Goal: Task Accomplishment & Management: Manage account settings

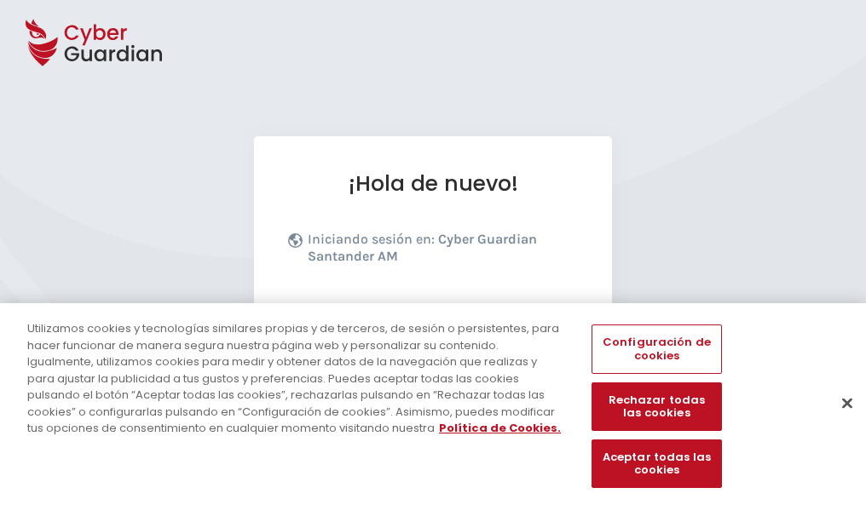
scroll to position [209, 0]
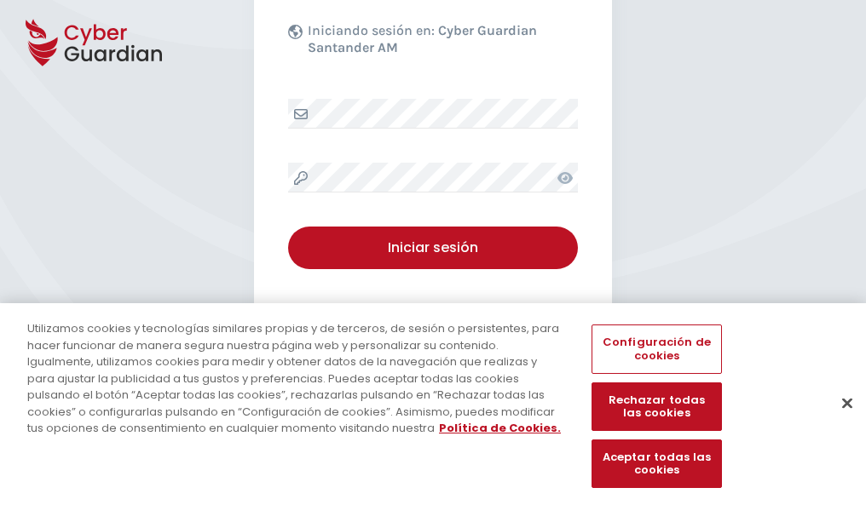
click at [839, 421] on button "Cerrar" at bounding box center [848, 403] width 38 height 38
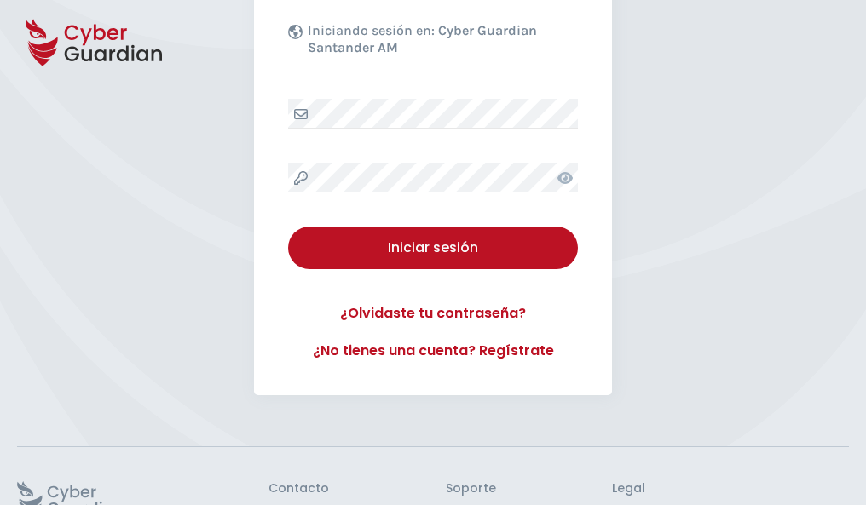
click at [288, 227] on button "Iniciar sesión" at bounding box center [433, 248] width 290 height 43
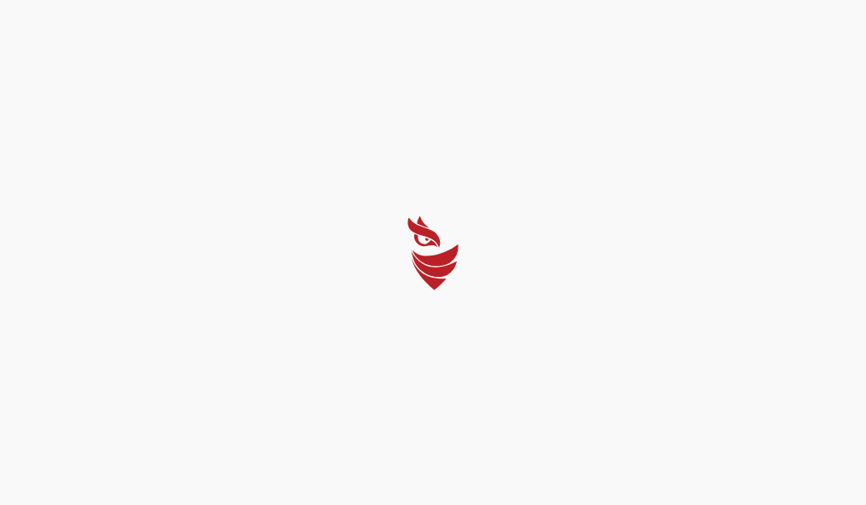
scroll to position [0, 0]
select select "Português (BR)"
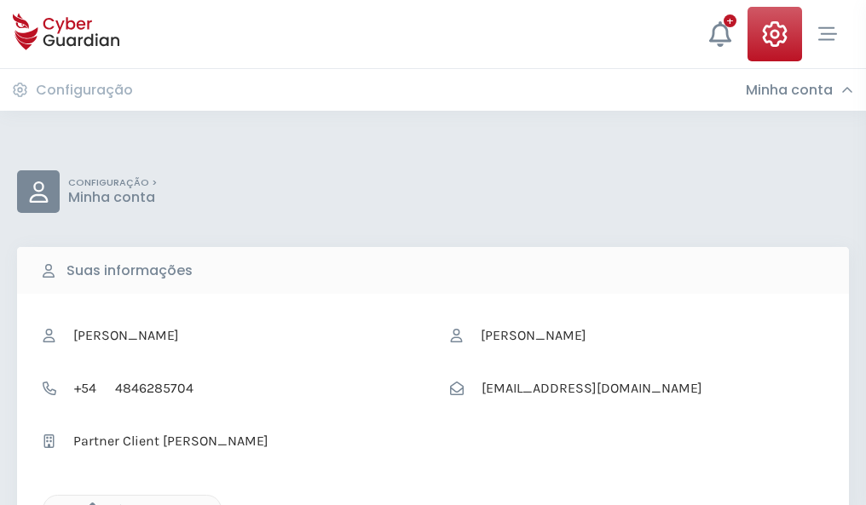
click at [88, 504] on icon "button" at bounding box center [88, 510] width 14 height 14
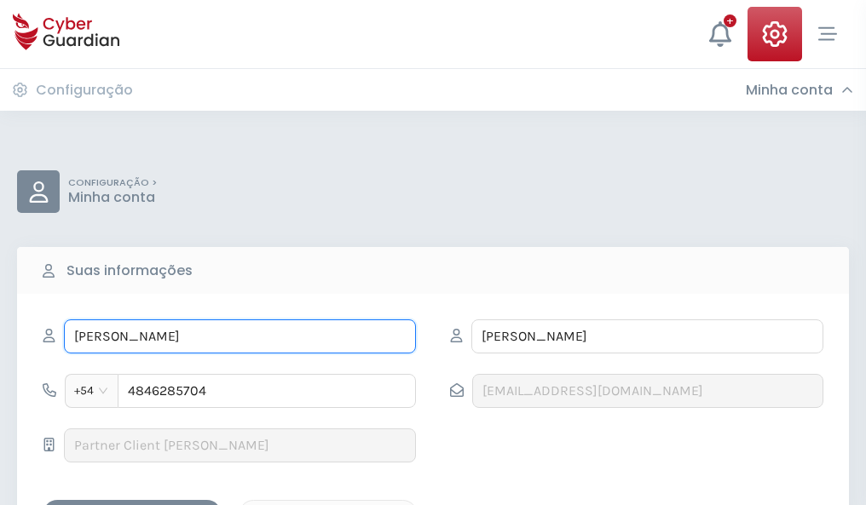
click at [240, 337] on input "JORGE" at bounding box center [240, 337] width 352 height 34
type input "J"
type input "Anastasia"
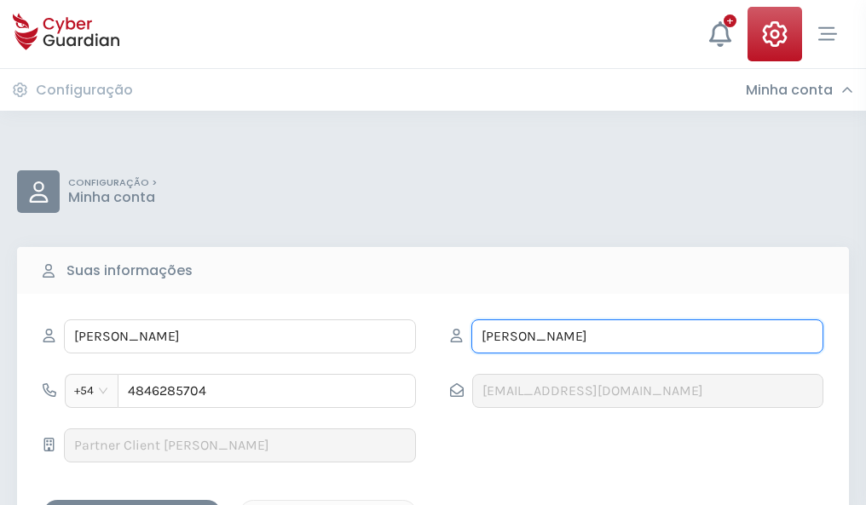
click at [647, 337] on input "SEBASTIÁN" at bounding box center [647, 337] width 352 height 34
type input "S"
type input "Rozas"
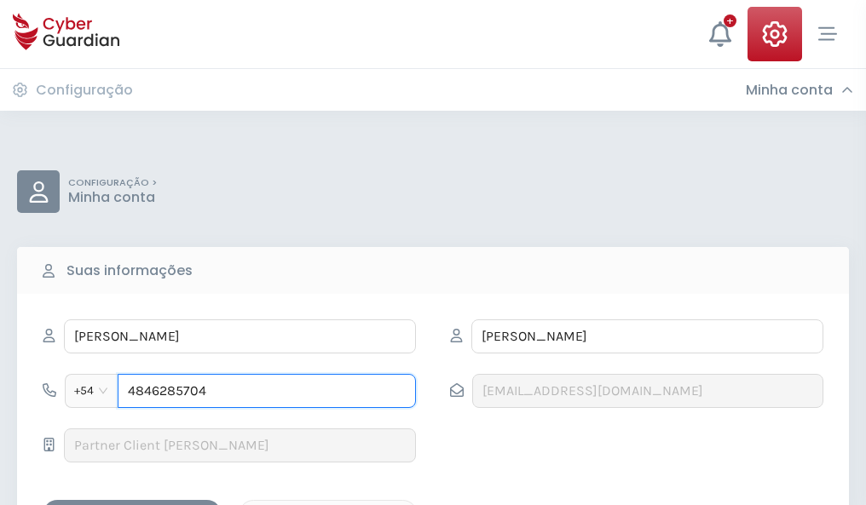
click at [267, 391] on input "4846285704" at bounding box center [267, 391] width 298 height 34
type input "4"
type input "4881614637"
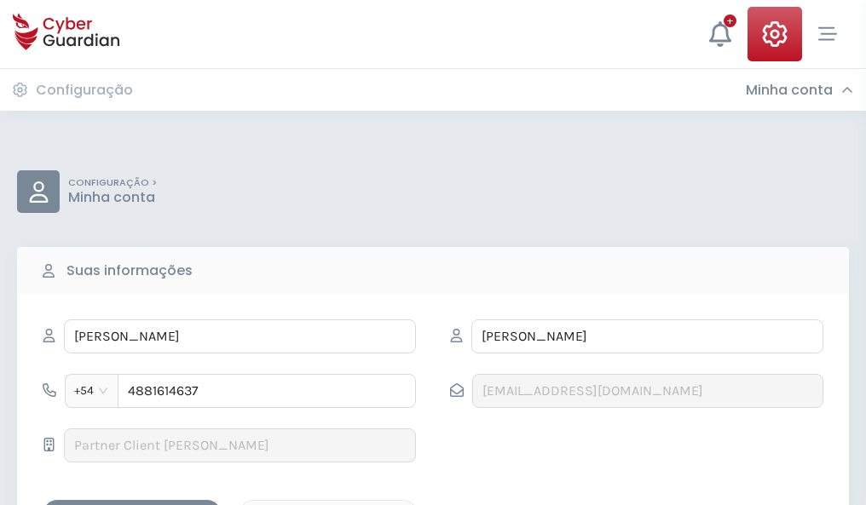
click at [132, 505] on div "Salvar alterações" at bounding box center [131, 515] width 153 height 21
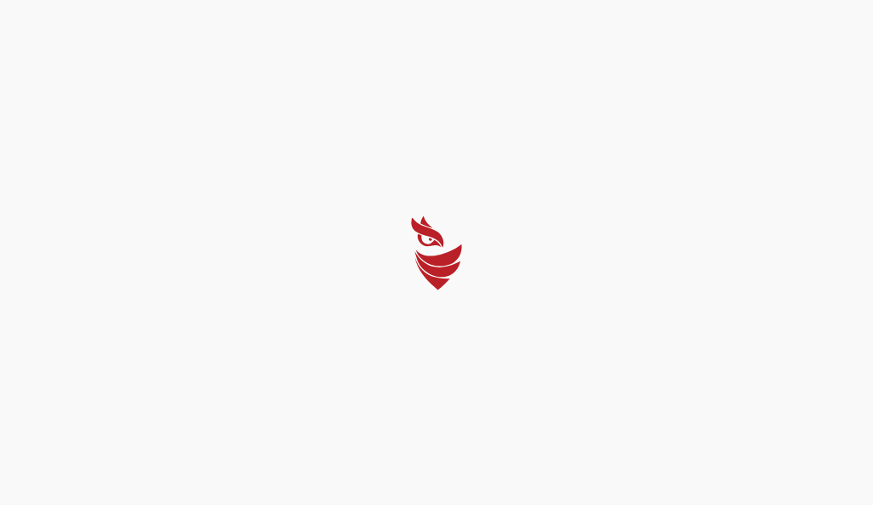
select select "Português (BR)"
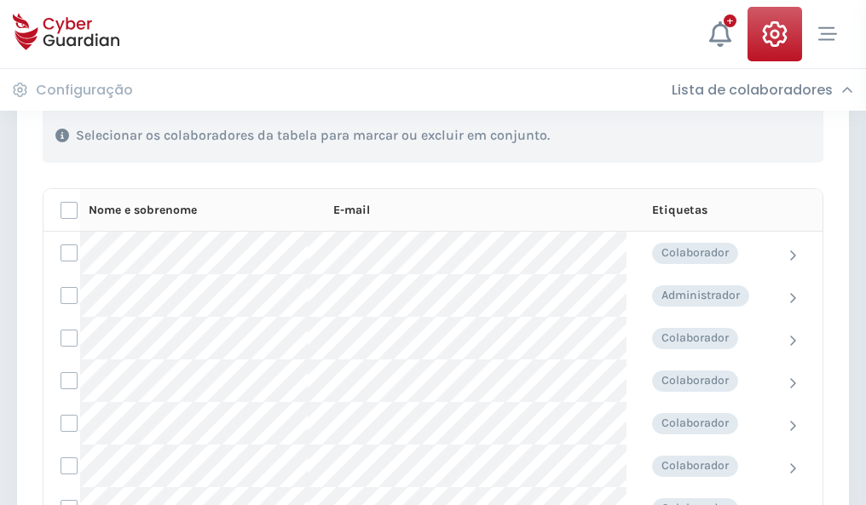
scroll to position [730, 0]
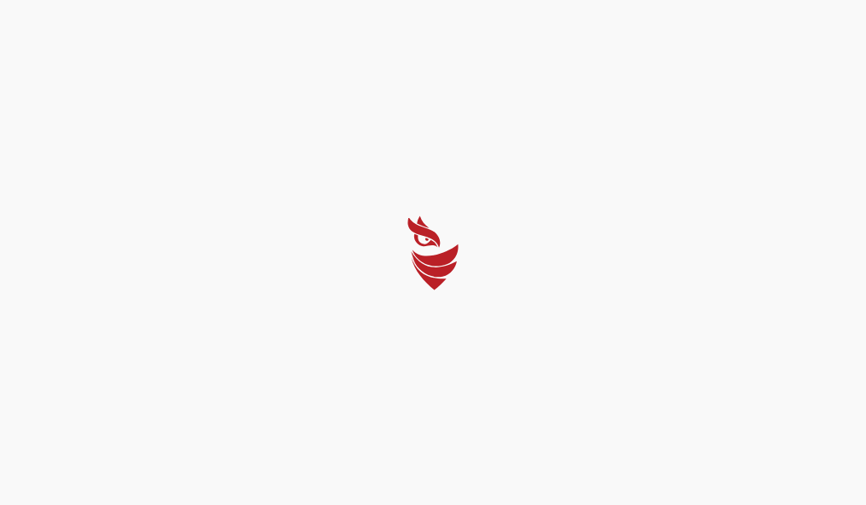
select select "Português (BR)"
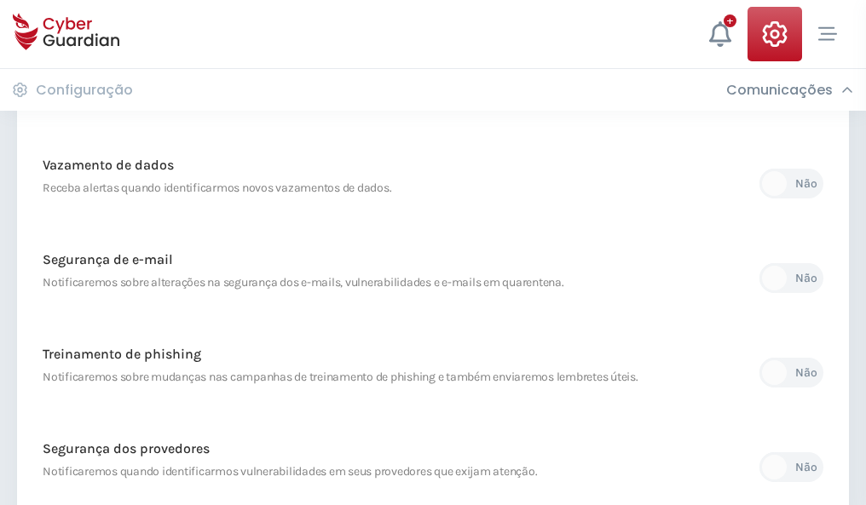
scroll to position [898, 0]
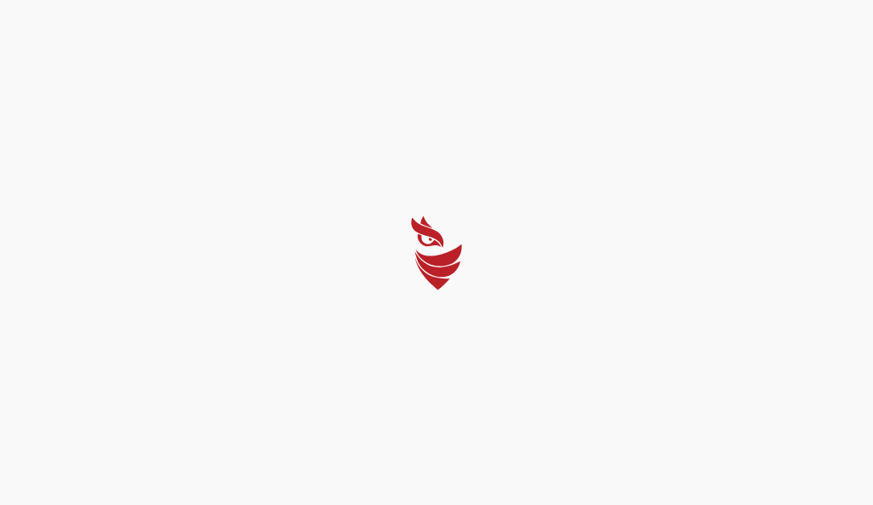
select select "Português (BR)"
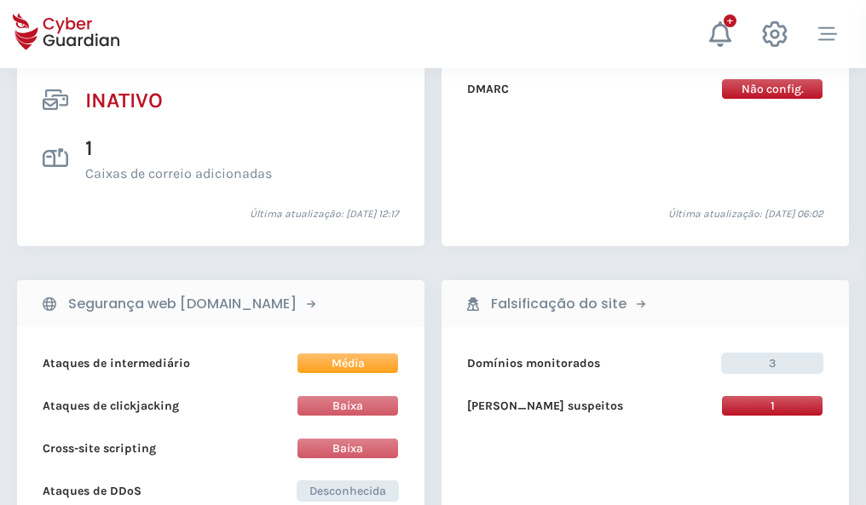
scroll to position [1689, 0]
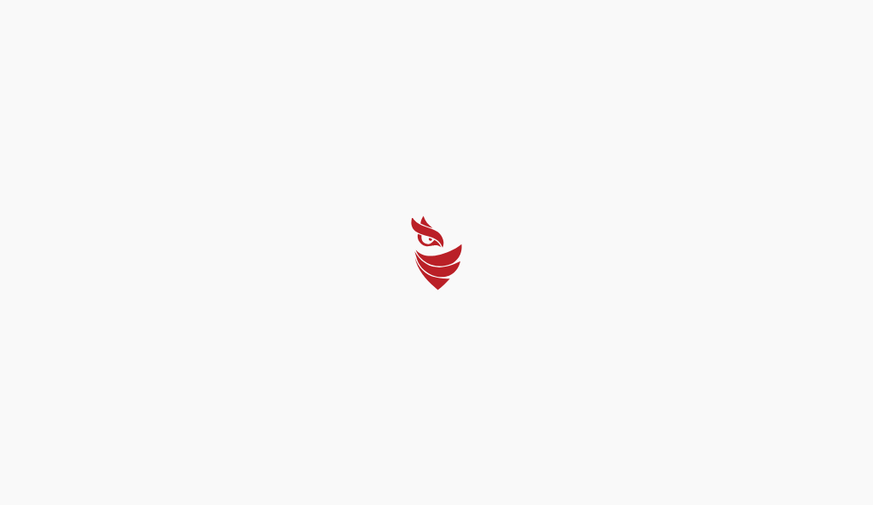
select select "Português (BR)"
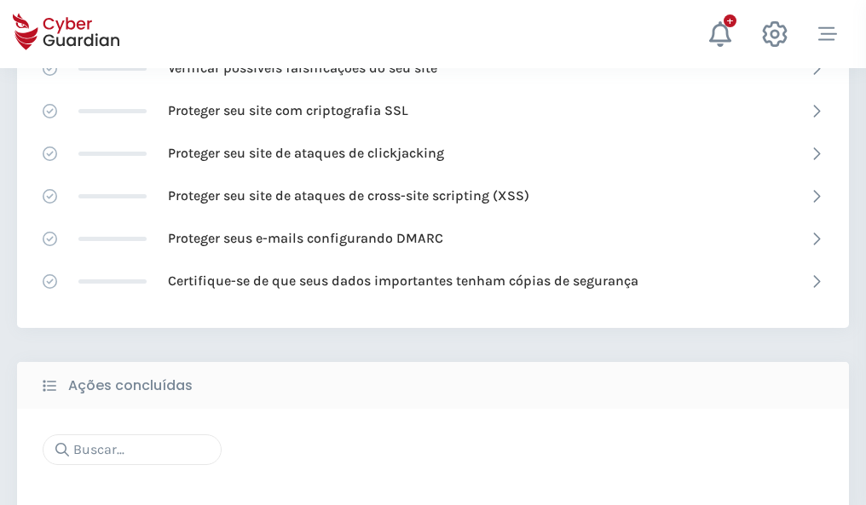
scroll to position [1135, 0]
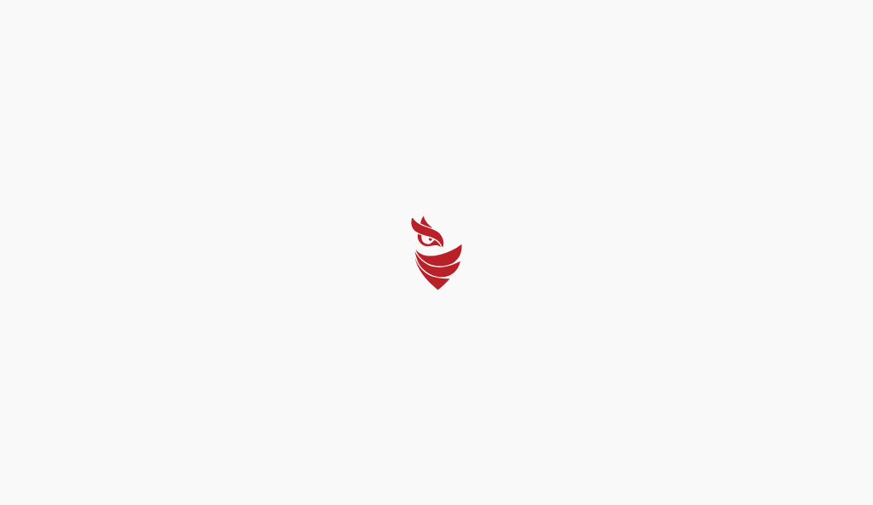
select select "Português (BR)"
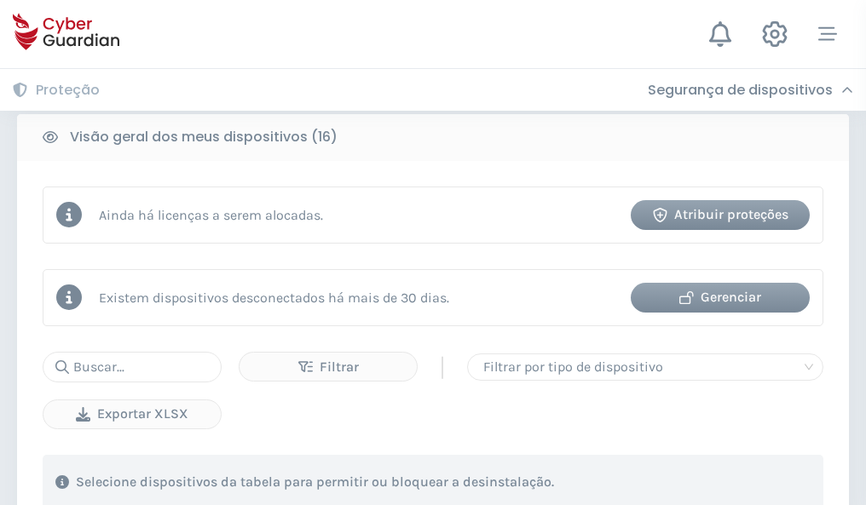
scroll to position [1589, 0]
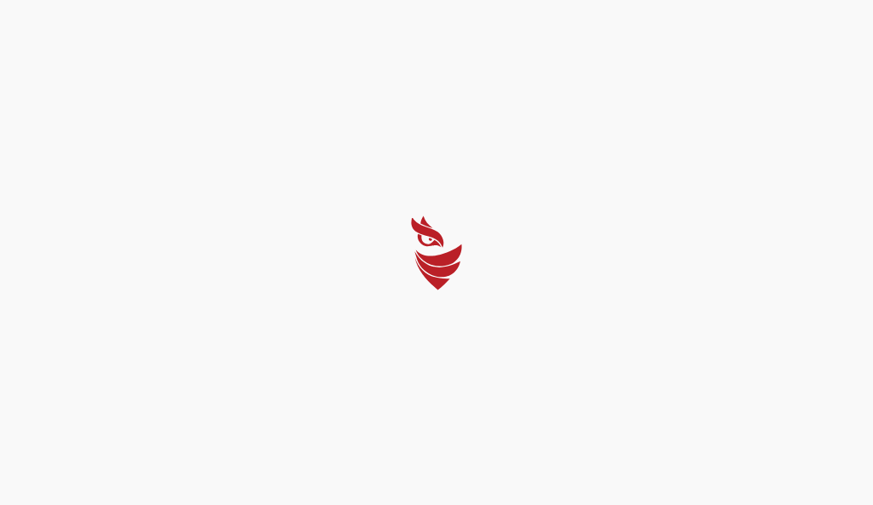
select select "Português (BR)"
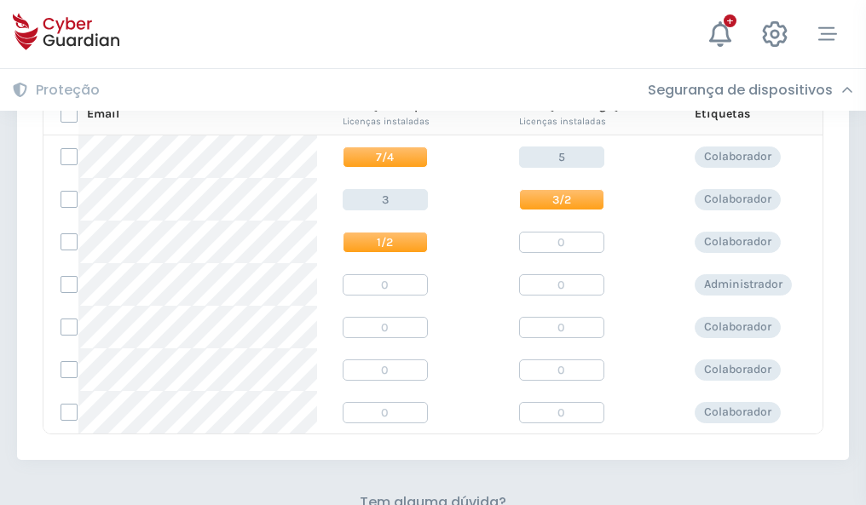
scroll to position [731, 0]
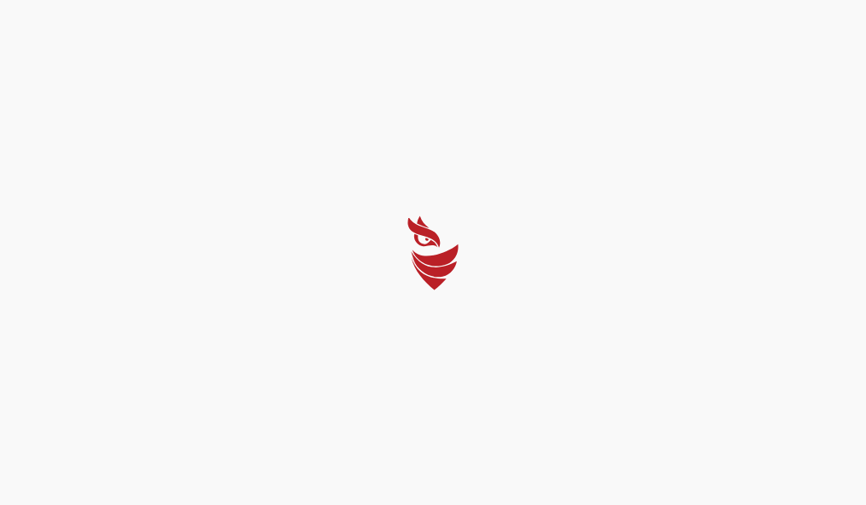
select select "Português (BR)"
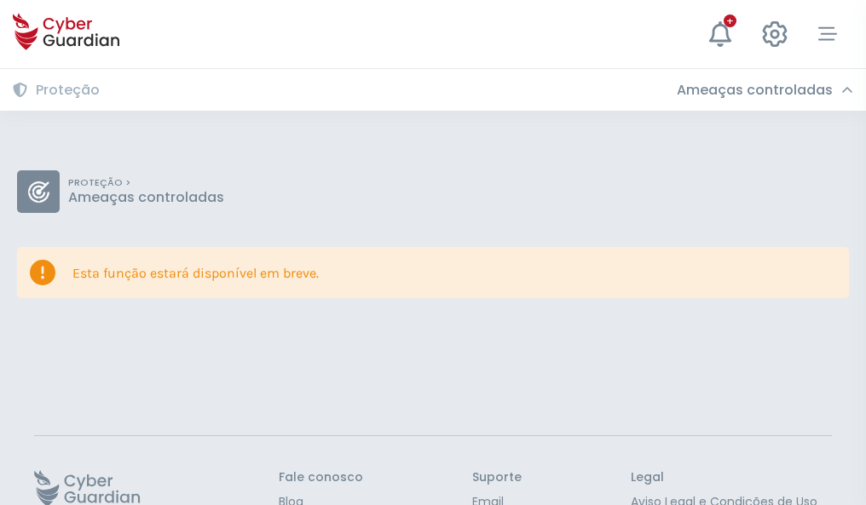
scroll to position [111, 0]
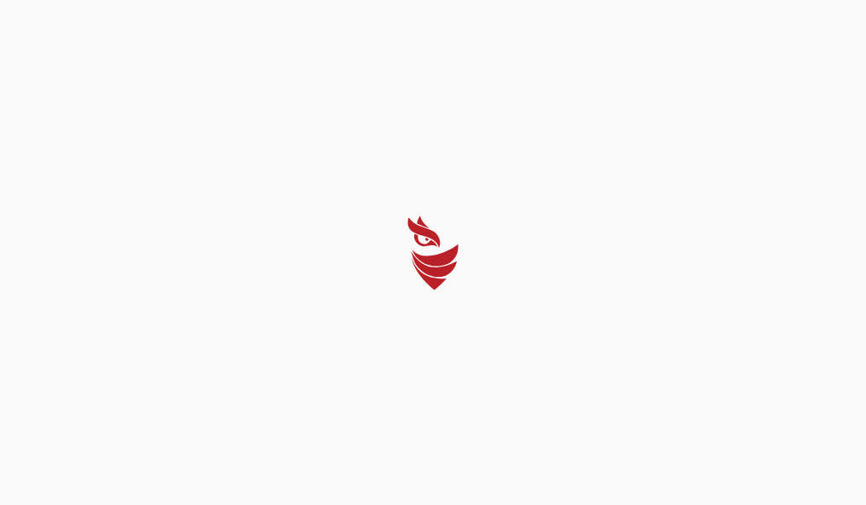
select select "Português (BR)"
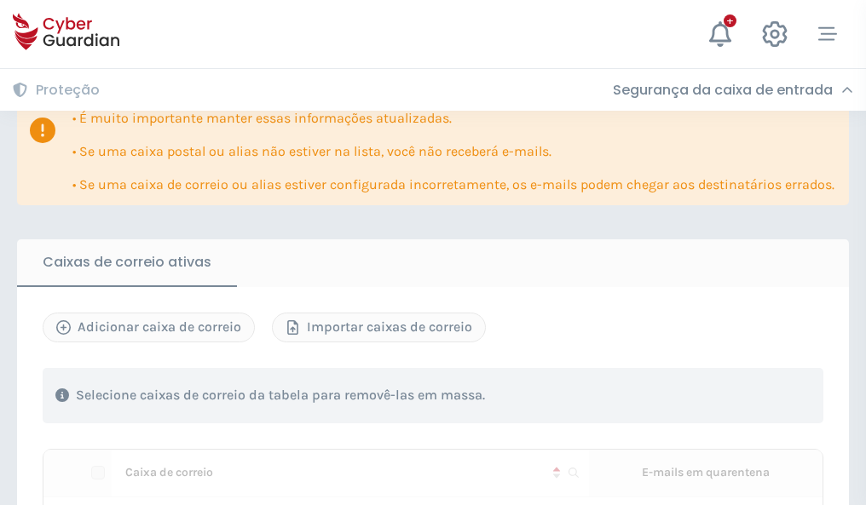
scroll to position [1040, 0]
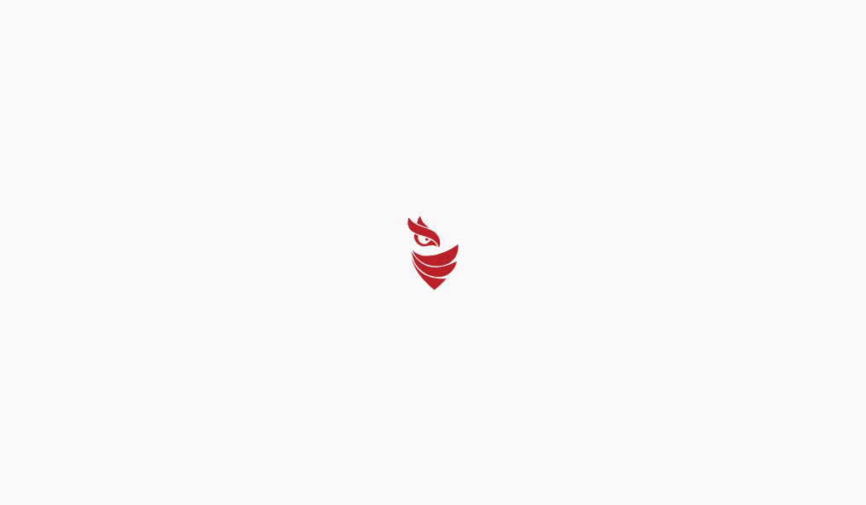
select select "Português (BR)"
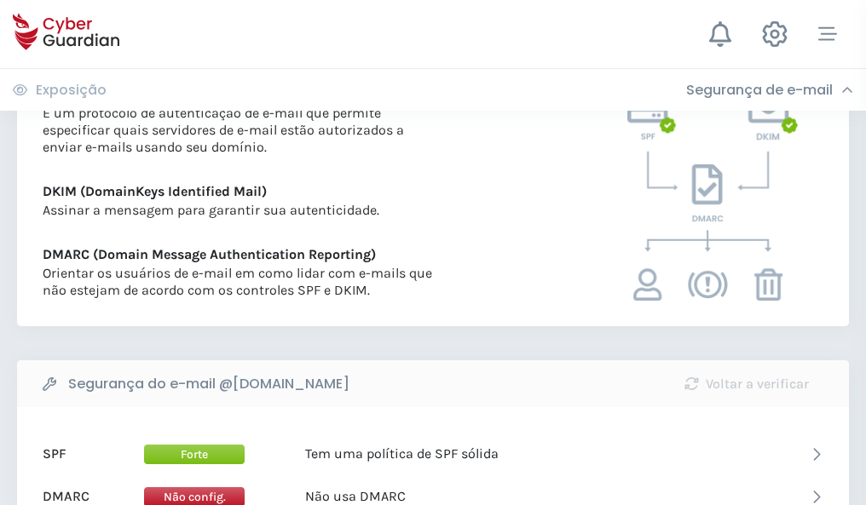
scroll to position [920, 0]
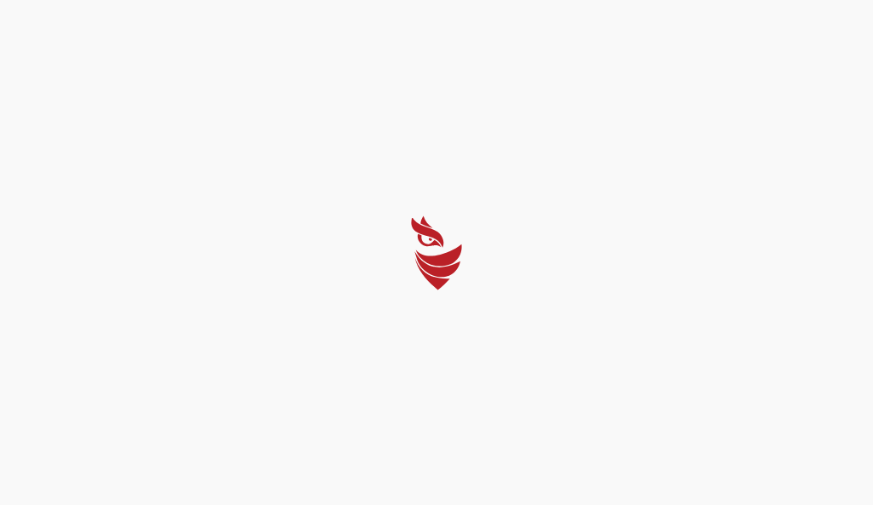
select select "Português (BR)"
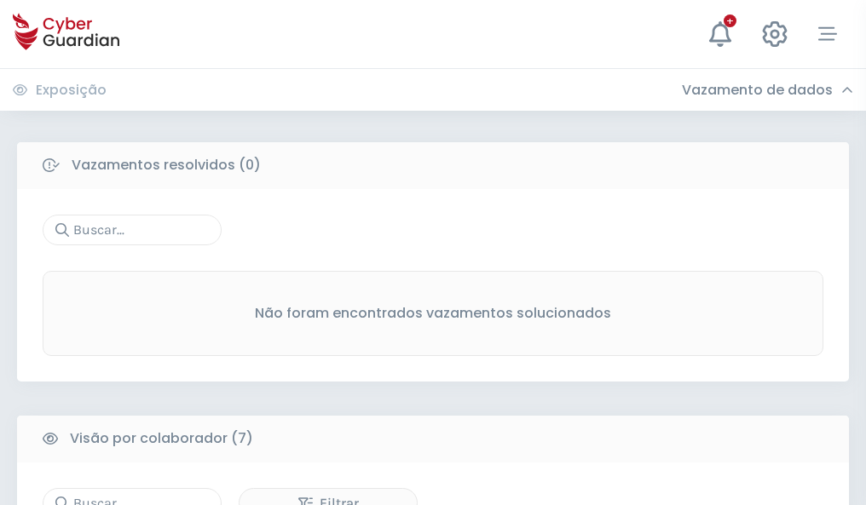
scroll to position [1410, 0]
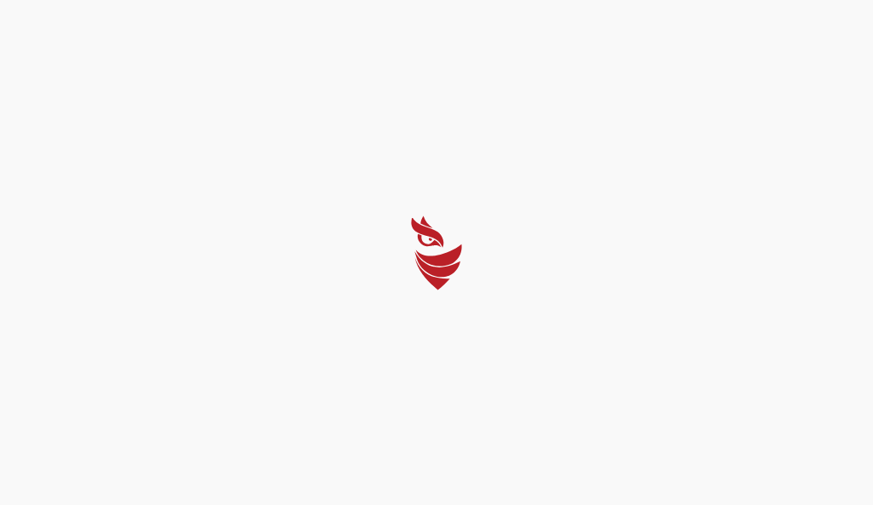
select select "Português (BR)"
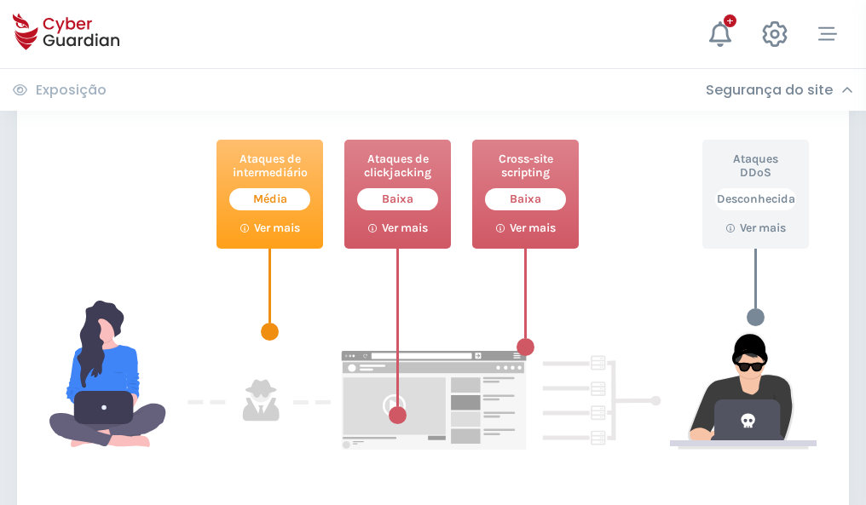
scroll to position [928, 0]
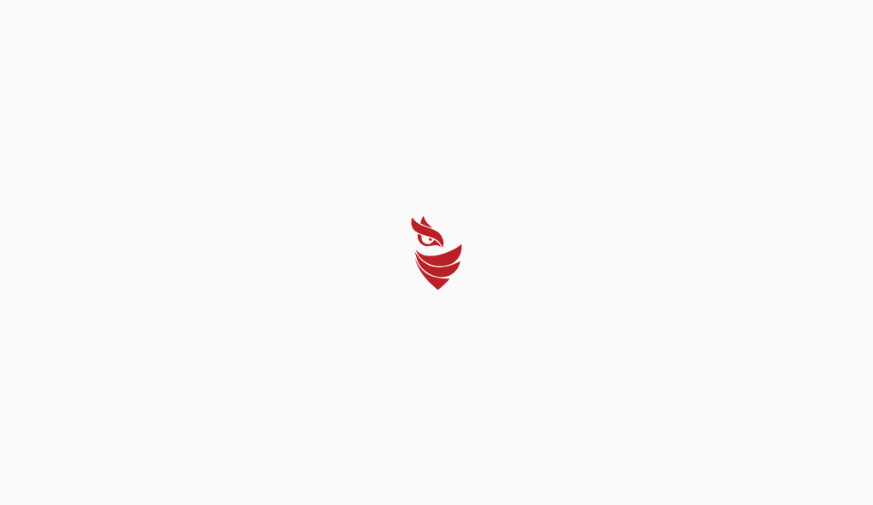
select select "Português (BR)"
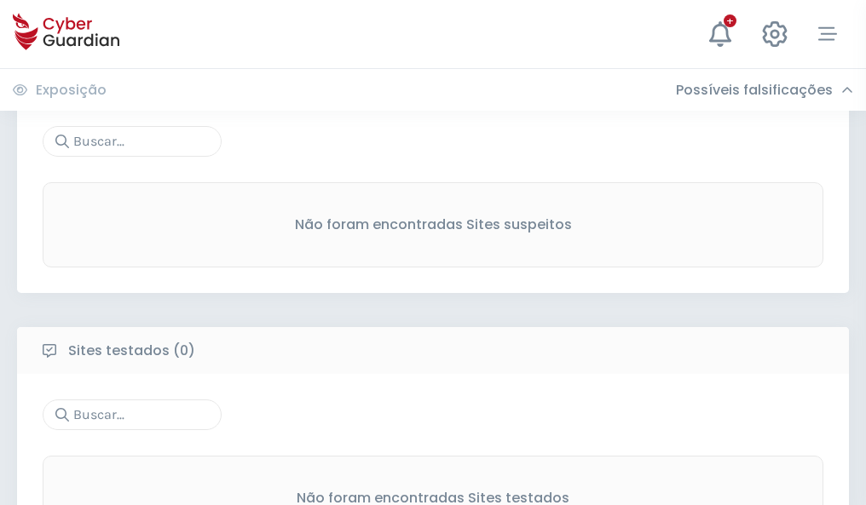
scroll to position [892, 0]
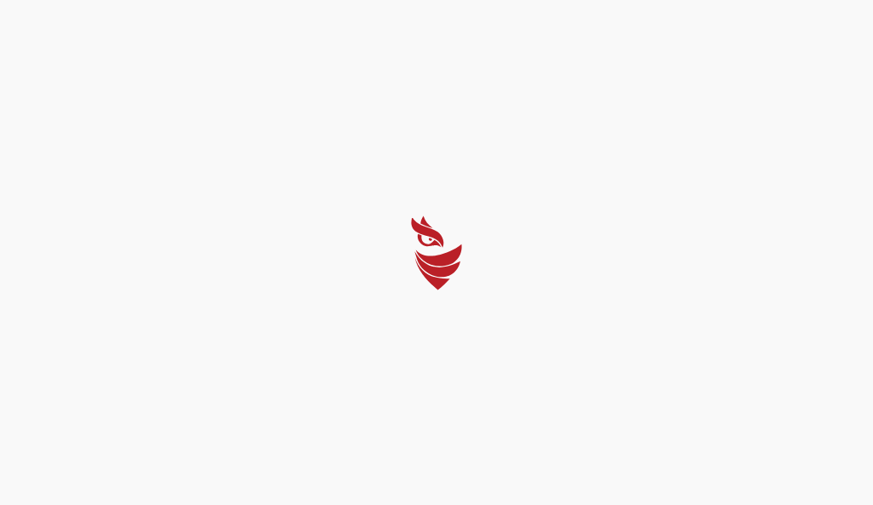
select select "Português (BR)"
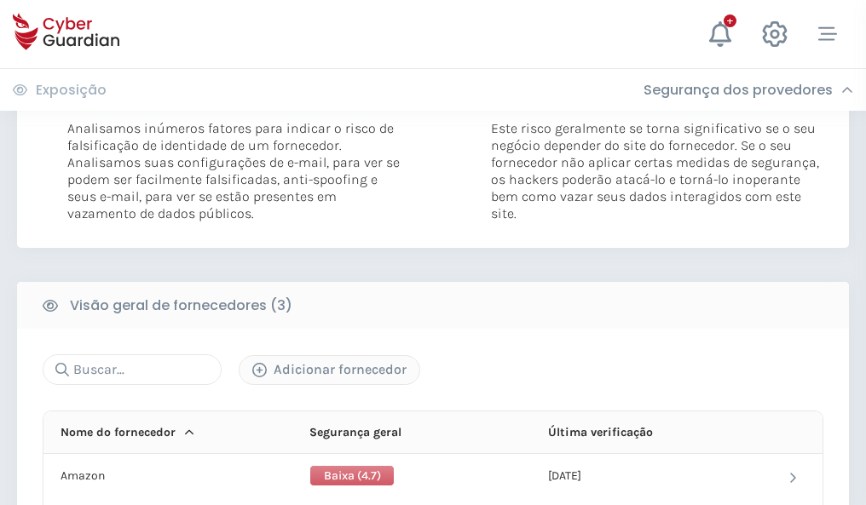
scroll to position [954, 0]
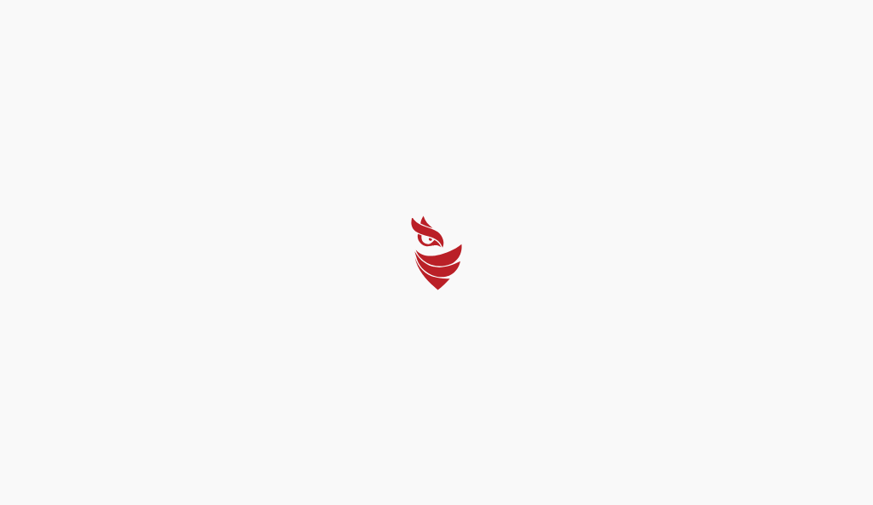
select select "Português (BR)"
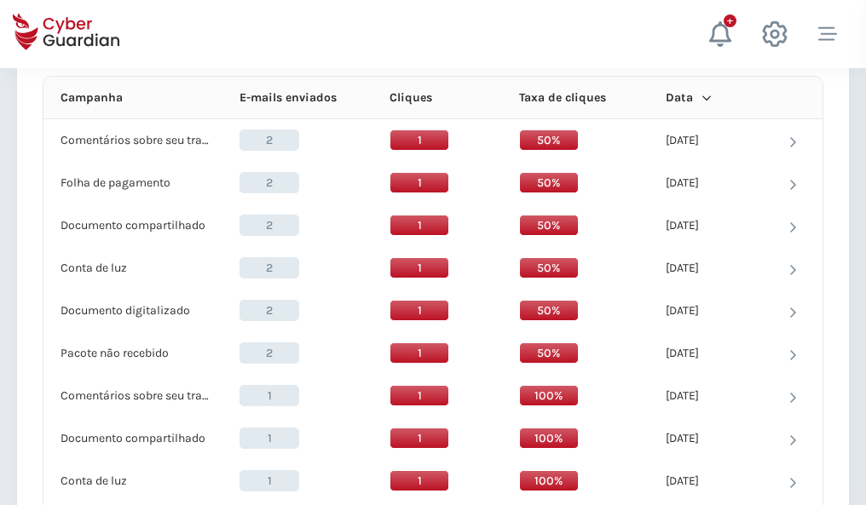
scroll to position [1528, 0]
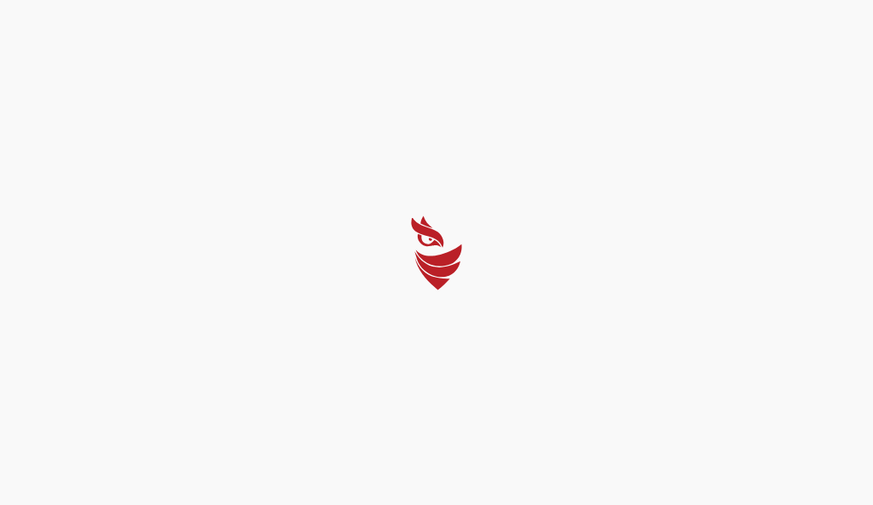
select select "Português (BR)"
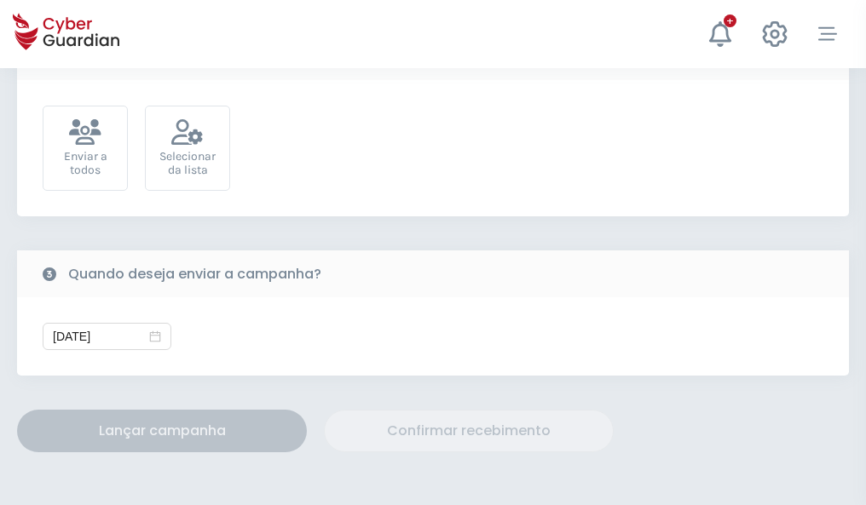
scroll to position [624, 0]
